Goal: Find contact information: Obtain details needed to contact an individual or organization

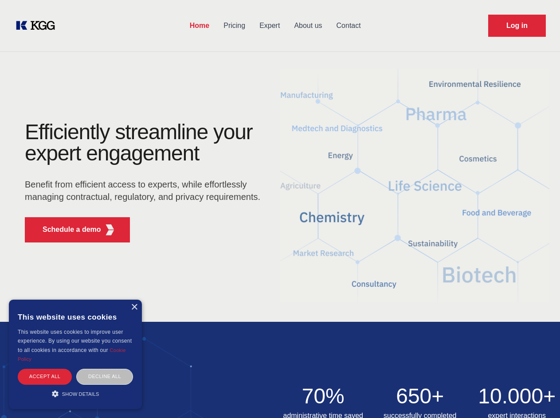
click at [280, 209] on div "Efficiently streamline your expert engagement Benefit from efficient access to …" at bounding box center [145, 185] width 269 height 128
click at [66, 229] on p "Schedule a demo" at bounding box center [72, 229] width 58 height 11
click at [134, 307] on div "× This website uses cookies This website uses cookies to improve user experienc…" at bounding box center [75, 353] width 133 height 109
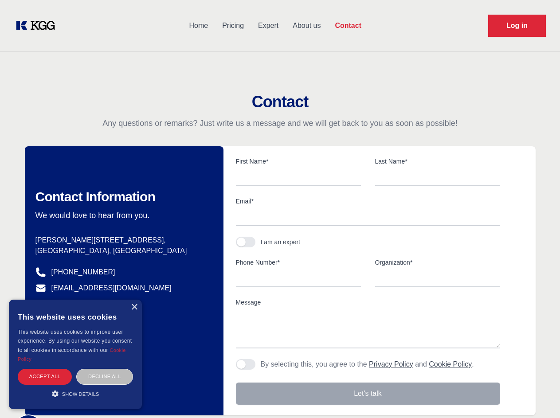
click at [45, 376] on div "Accept all" at bounding box center [45, 377] width 54 height 16
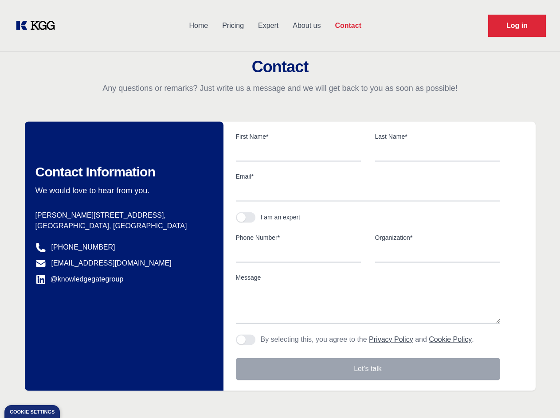
click at [105, 376] on div "Contact Information We would love to hear from you. Postal address [PERSON_NAME…" at bounding box center [124, 255] width 198 height 269
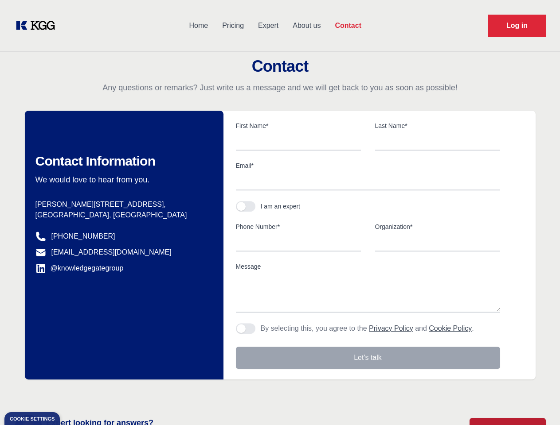
click at [75, 393] on main "Contact Any questions or remarks? Just write us a message and we will get back …" at bounding box center [280, 230] width 560 height 461
